Goal: Task Accomplishment & Management: Use online tool/utility

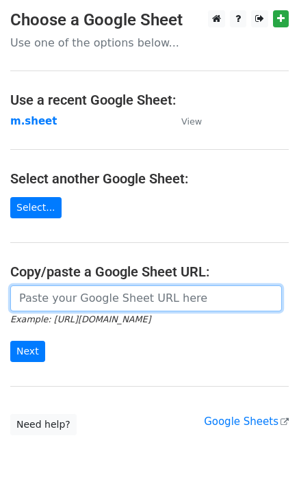
click at [79, 299] on input "url" at bounding box center [146, 298] width 272 height 26
type input "https://docs.google.com/spreadsheets/d/1NSPy5y9XraHPasg8dEzu-ngu0Ro3lXZEEAXZcNX…"
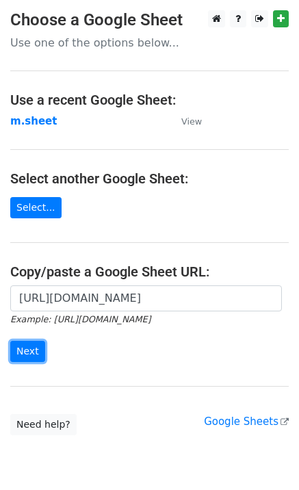
click at [25, 355] on input "Next" at bounding box center [27, 351] width 35 height 21
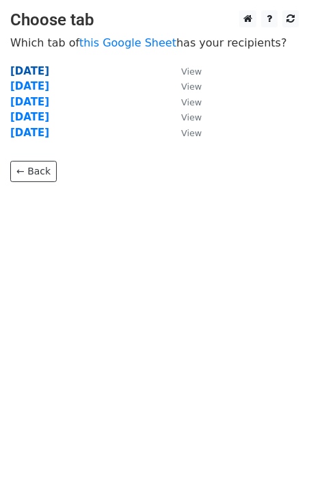
click at [47, 69] on strong "Monday" at bounding box center [29, 71] width 39 height 12
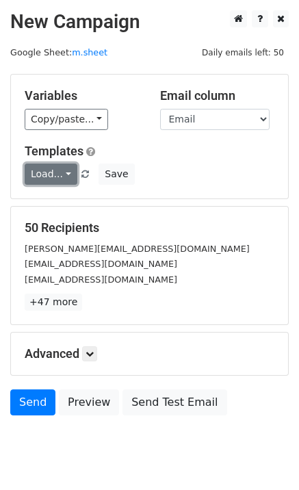
click at [53, 181] on link "Load..." at bounding box center [51, 174] width 53 height 21
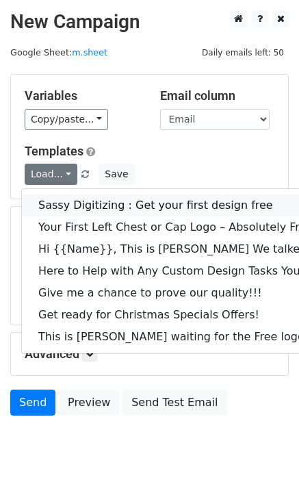
click at [91, 212] on link "Sassy Digitizing : Get your first design free" at bounding box center [192, 205] width 341 height 22
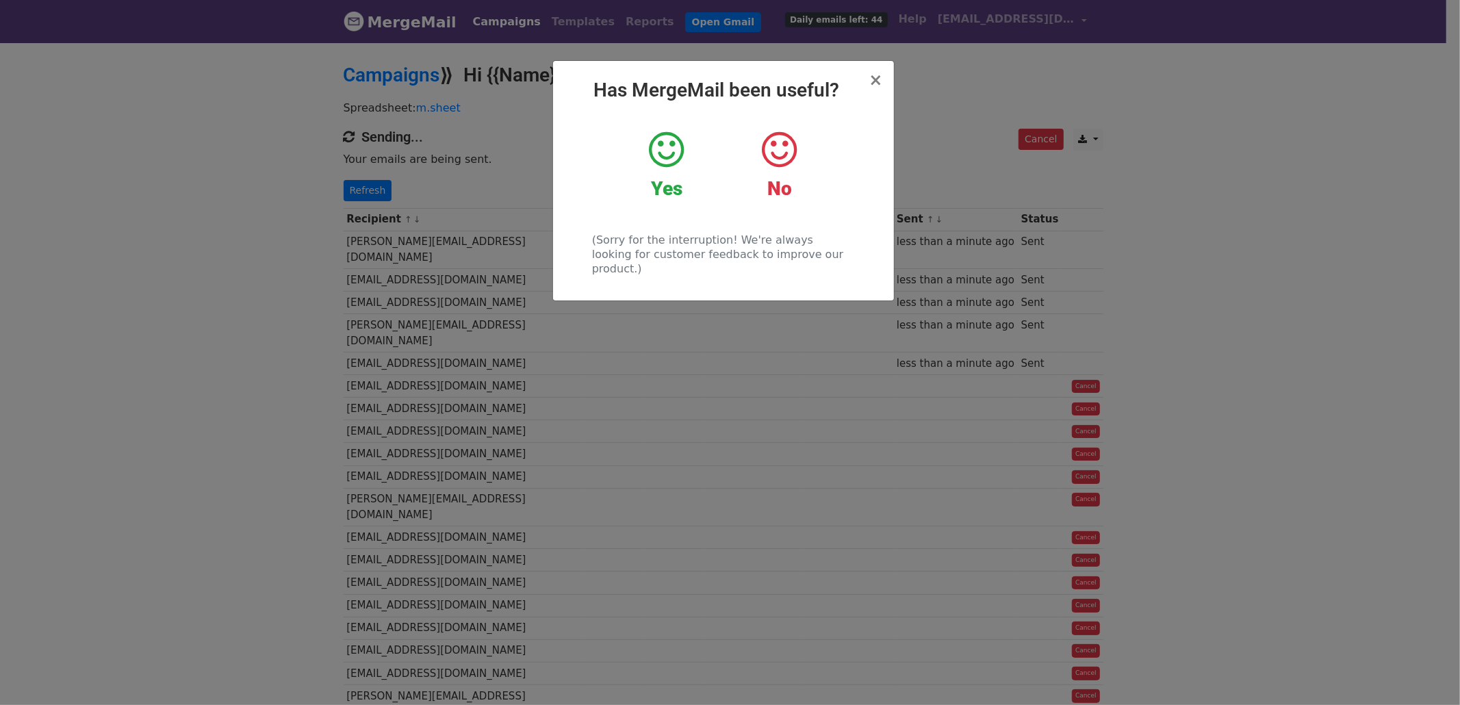
click at [362, 179] on div "× Has MergeMail been useful? Yes No (Sorry for the interruption! We're always l…" at bounding box center [730, 373] width 1460 height 664
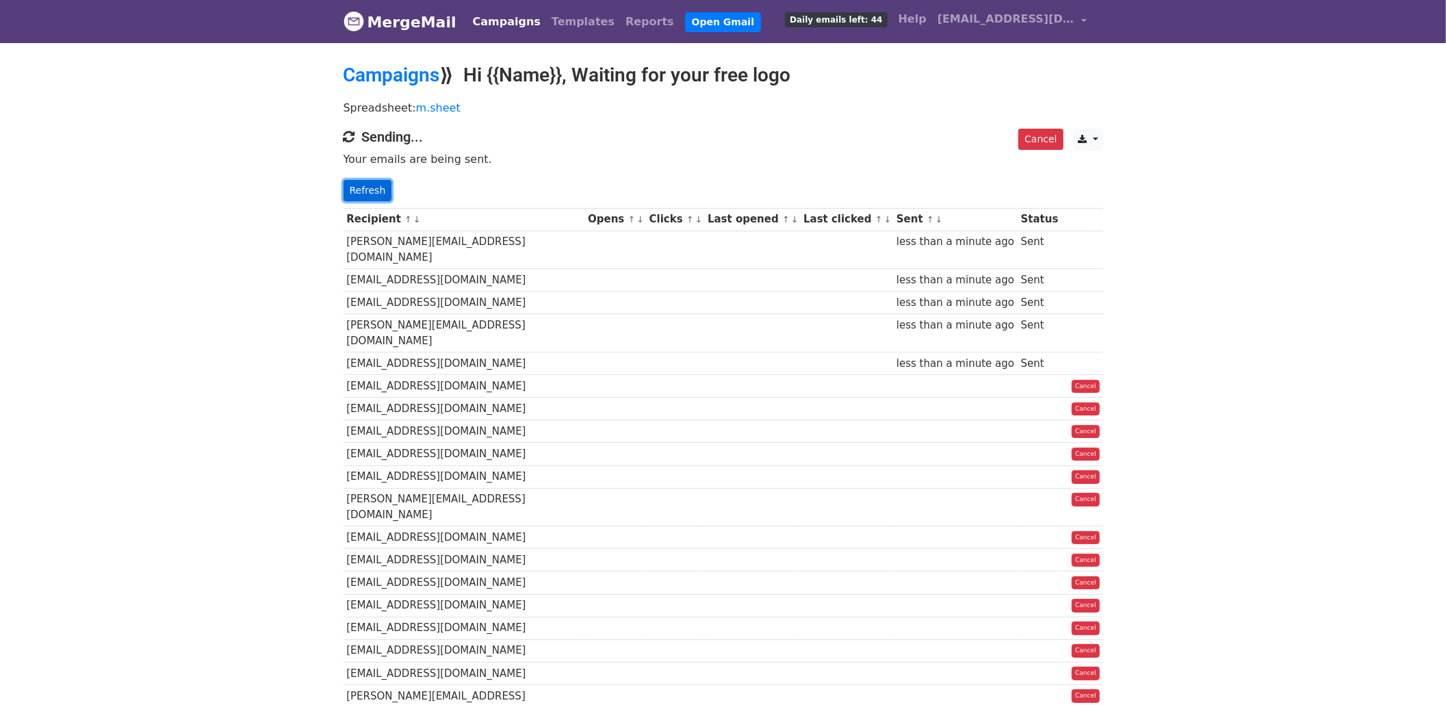
click at [361, 183] on link "Refresh" at bounding box center [368, 190] width 49 height 21
